Goal: Task Accomplishment & Management: Complete application form

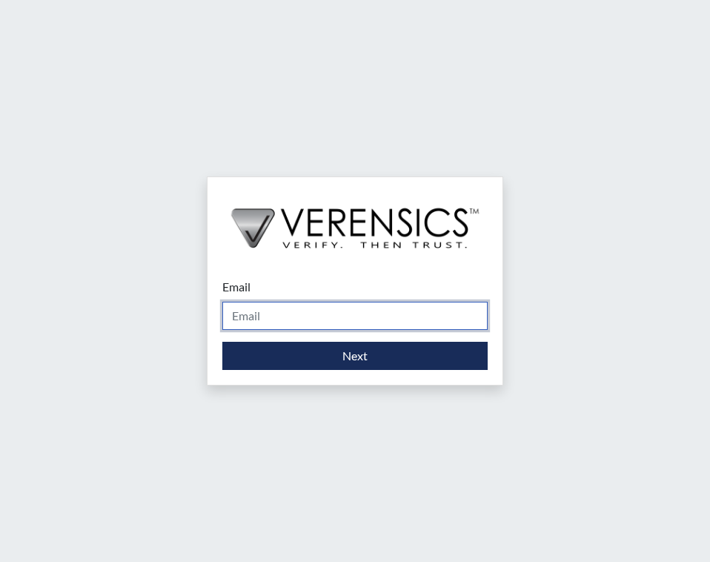
click at [308, 311] on input "Email" at bounding box center [354, 316] width 265 height 28
type input "[PERSON_NAME][EMAIL_ADDRESS][PERSON_NAME][DOMAIN_NAME]"
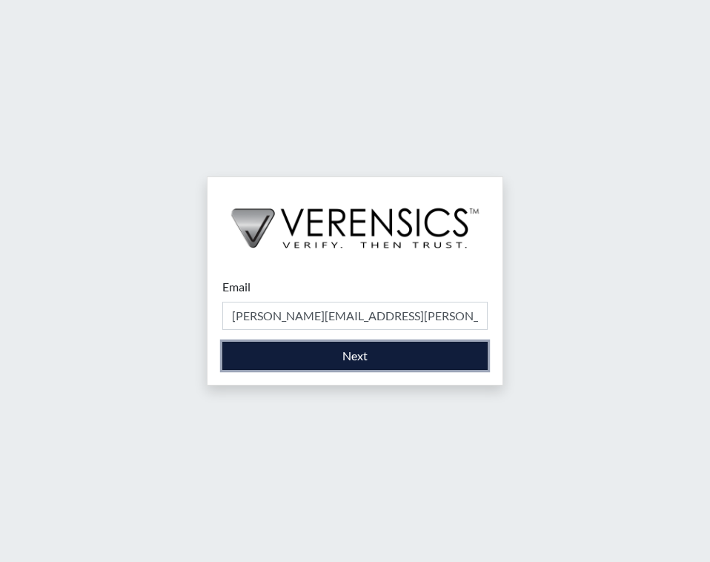
click at [350, 354] on button "Next" at bounding box center [354, 356] width 265 height 28
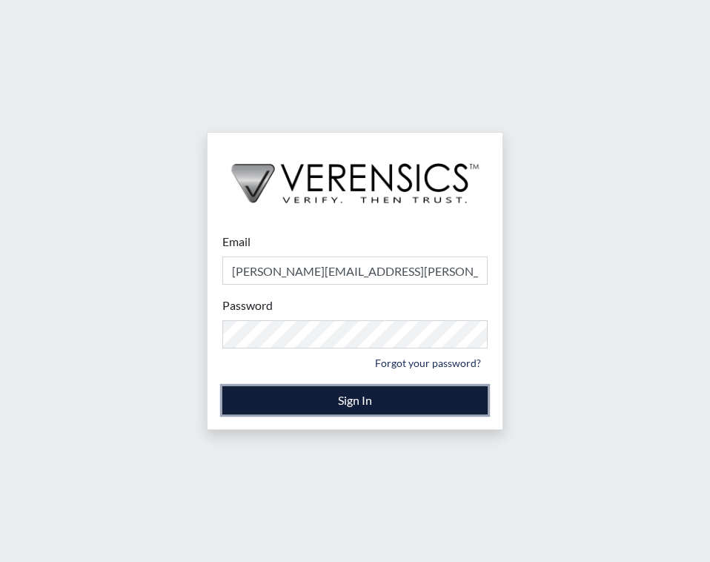
click at [357, 401] on button "Sign In" at bounding box center [354, 400] width 265 height 28
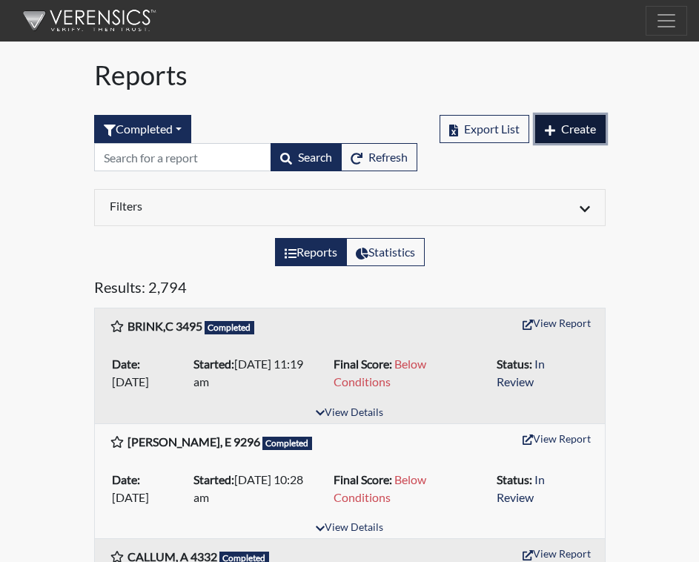
click at [588, 130] on span "Create" at bounding box center [578, 129] width 35 height 14
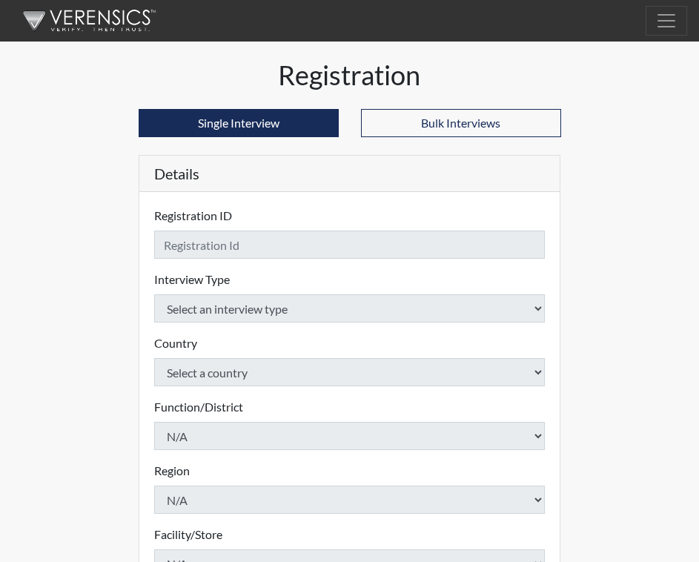
checkbox input "true"
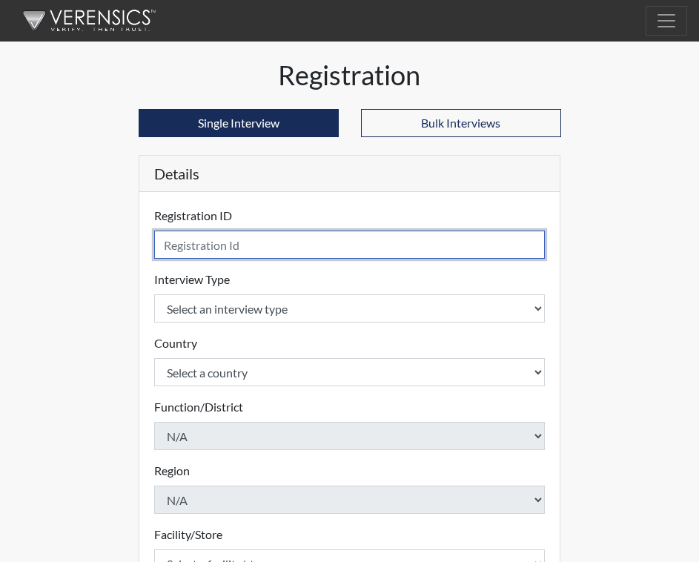
click at [168, 251] on input "text" at bounding box center [350, 245] width 392 height 28
type input "[PERSON_NAME],J 7621"
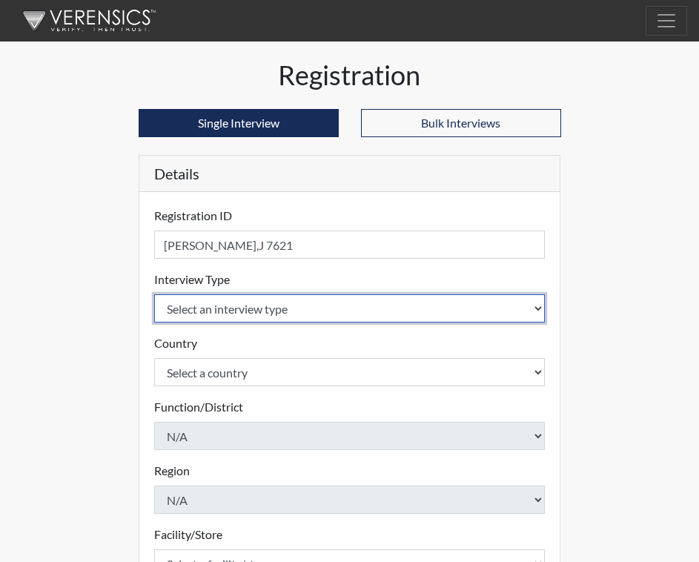
click at [539, 308] on select "Select an interview type Corrections Pre-Employment" at bounding box center [350, 308] width 392 height 28
select select "ff733e93-e1bf-11ea-9c9f-0eff0cf7eb8f"
click at [154, 294] on select "Select an interview type Corrections Pre-Employment" at bounding box center [350, 308] width 392 height 28
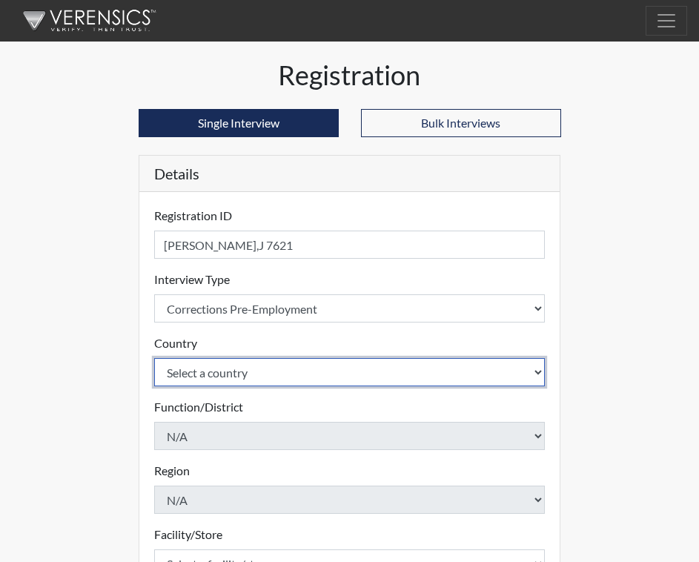
click at [538, 371] on select "Select a country [GEOGRAPHIC_DATA] [GEOGRAPHIC_DATA]" at bounding box center [350, 372] width 392 height 28
select select "united-states-of-[GEOGRAPHIC_DATA]"
click at [154, 358] on select "Select a country [GEOGRAPHIC_DATA] [GEOGRAPHIC_DATA]" at bounding box center [350, 372] width 392 height 28
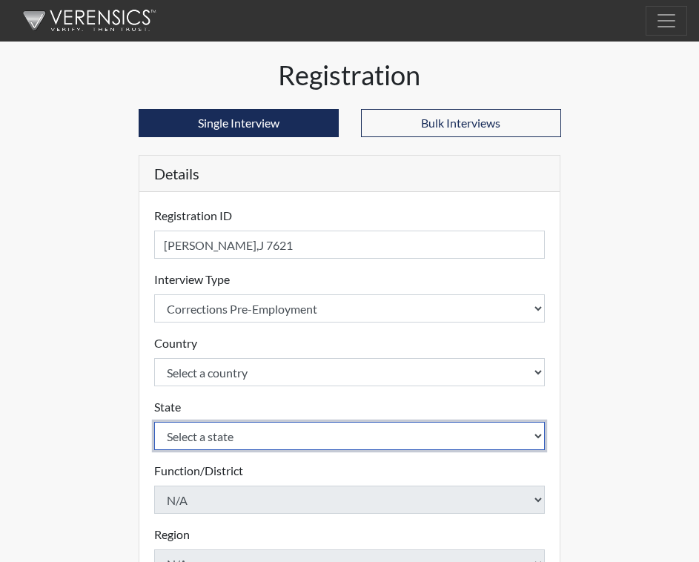
click at [540, 434] on select "Select a state [US_STATE] [US_STATE] [US_STATE] [US_STATE] [US_STATE] [US_STATE…" at bounding box center [350, 436] width 392 height 28
select select "SC"
click at [519, 431] on select "Select a state [US_STATE] [US_STATE] [US_STATE] [US_STATE] [US_STATE] [US_STATE…" at bounding box center [350, 436] width 392 height 28
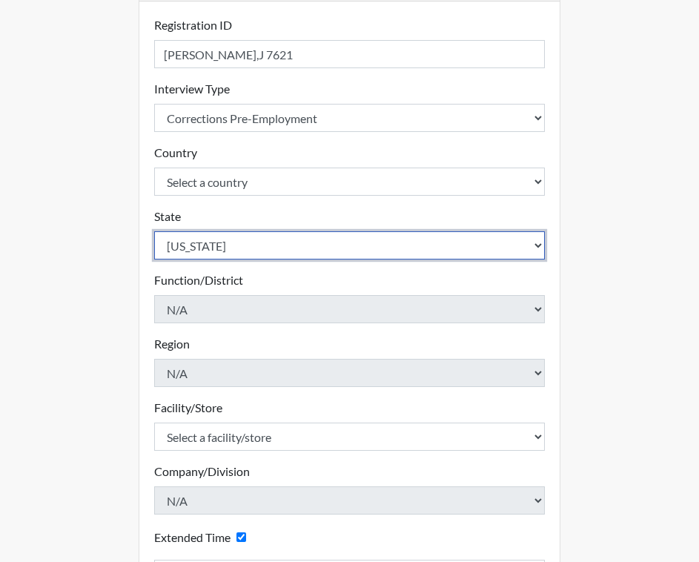
scroll to position [222, 0]
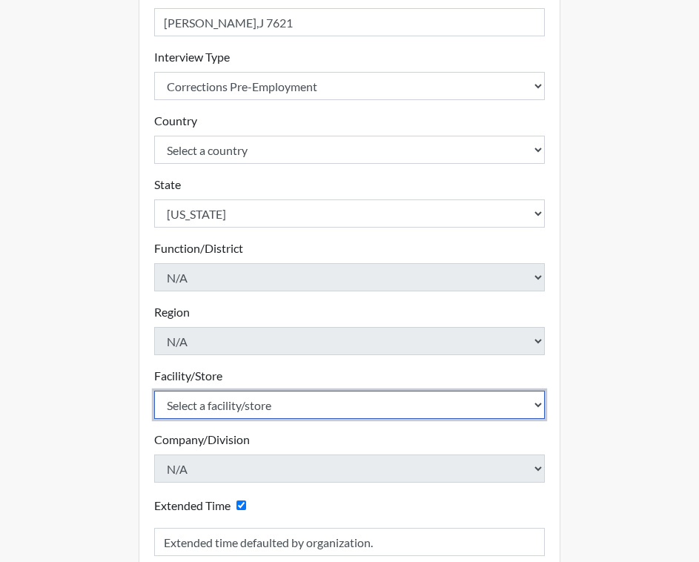
click at [253, 404] on select "Select a facility/store [GEOGRAPHIC_DATA] CI Broad River CI [PERSON_NAME] CI Di…" at bounding box center [350, 405] width 392 height 28
select select "b0862b24-6b6d-4a03-82f3-e8d890c4eba2"
click at [154, 391] on select "Select a facility/store [GEOGRAPHIC_DATA] CI Broad River CI [PERSON_NAME] CI Di…" at bounding box center [350, 405] width 392 height 28
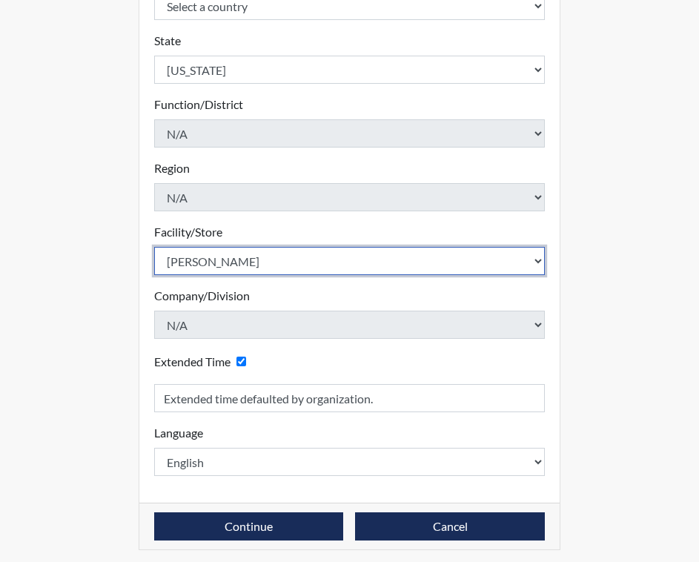
scroll to position [371, 0]
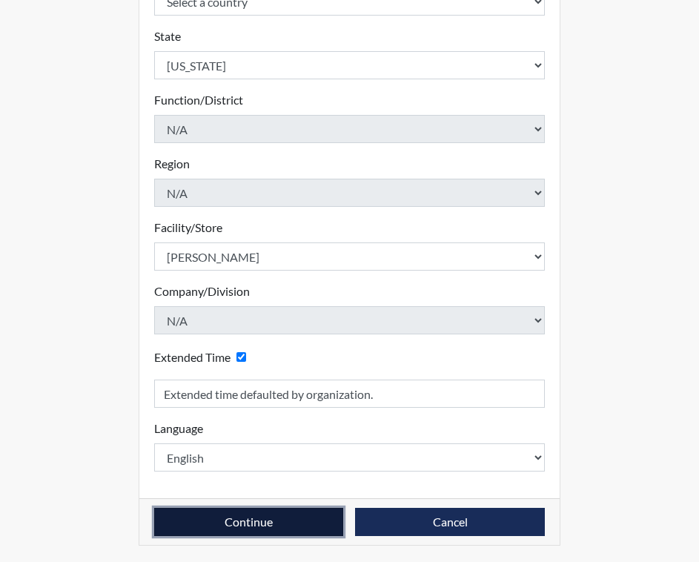
click at [230, 519] on button "Continue" at bounding box center [249, 522] width 190 height 28
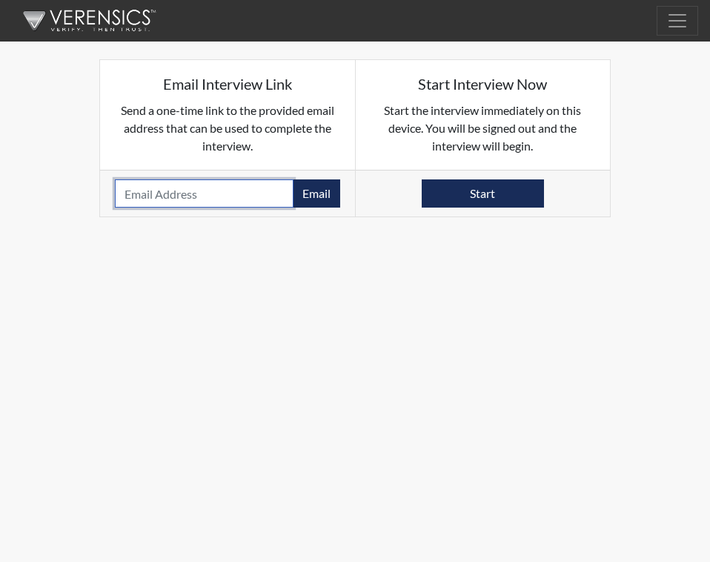
click at [208, 197] on input "email" at bounding box center [204, 193] width 179 height 28
paste input "[EMAIL_ADDRESS][DOMAIN_NAME]"
type input "[EMAIL_ADDRESS][DOMAIN_NAME]"
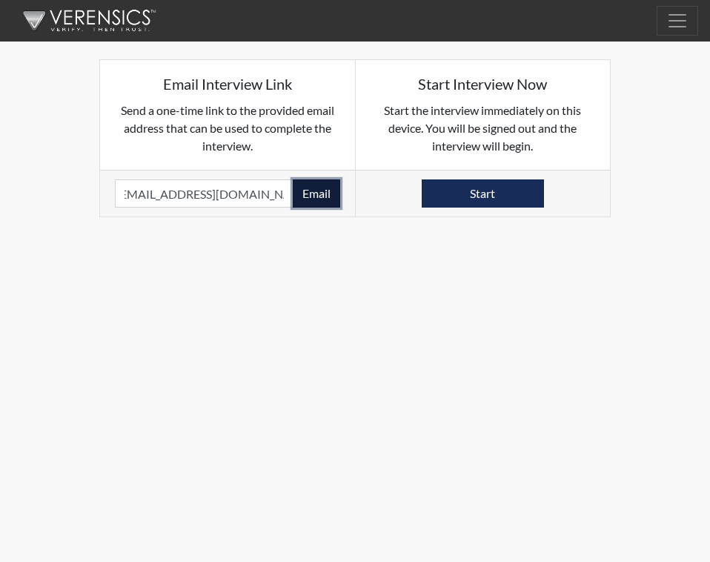
scroll to position [0, 0]
click at [318, 191] on button "Email" at bounding box center [316, 193] width 47 height 28
